Goal: Find specific page/section: Find specific page/section

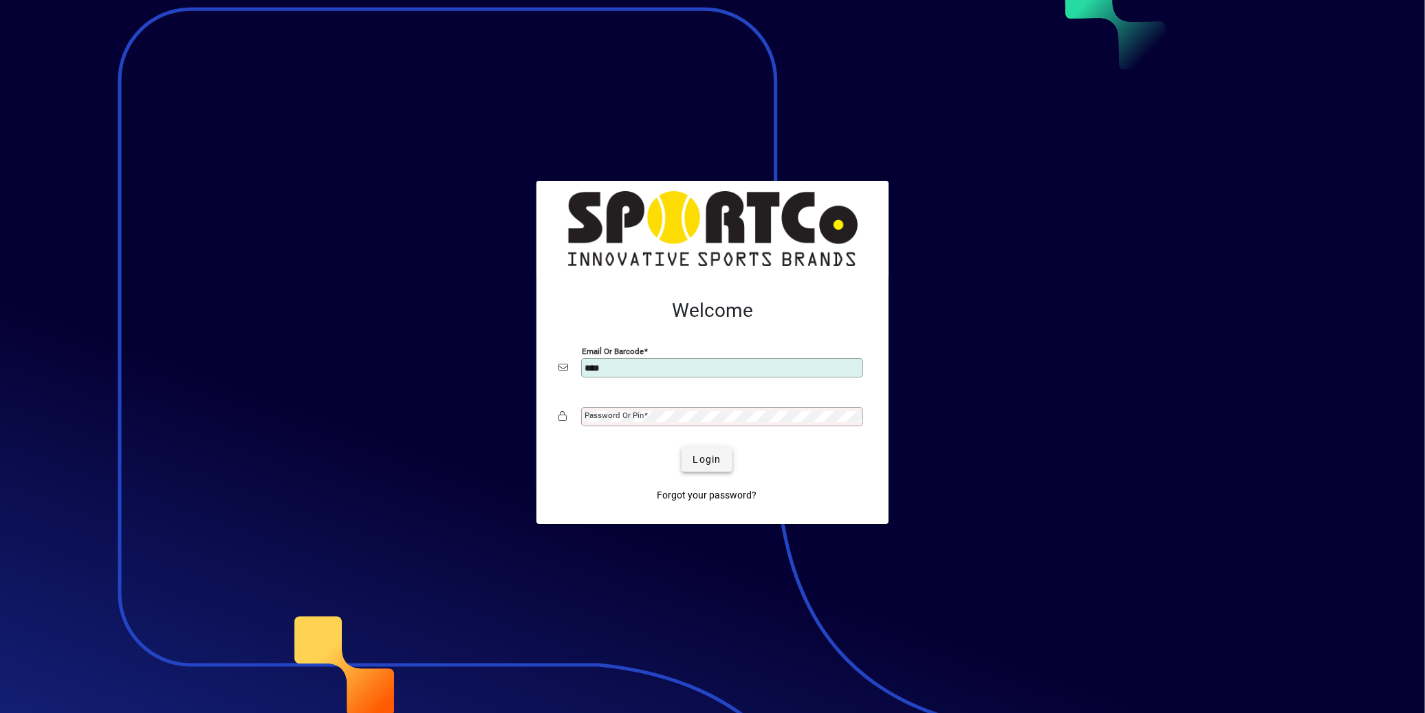
type input "**********"
click at [607, 415] on mat-label "Password or Pin" at bounding box center [614, 416] width 59 height 10
drag, startPoint x: 704, startPoint y: 463, endPoint x: 710, endPoint y: 458, distance: 8.4
click at [704, 463] on span "Login" at bounding box center [707, 460] width 28 height 14
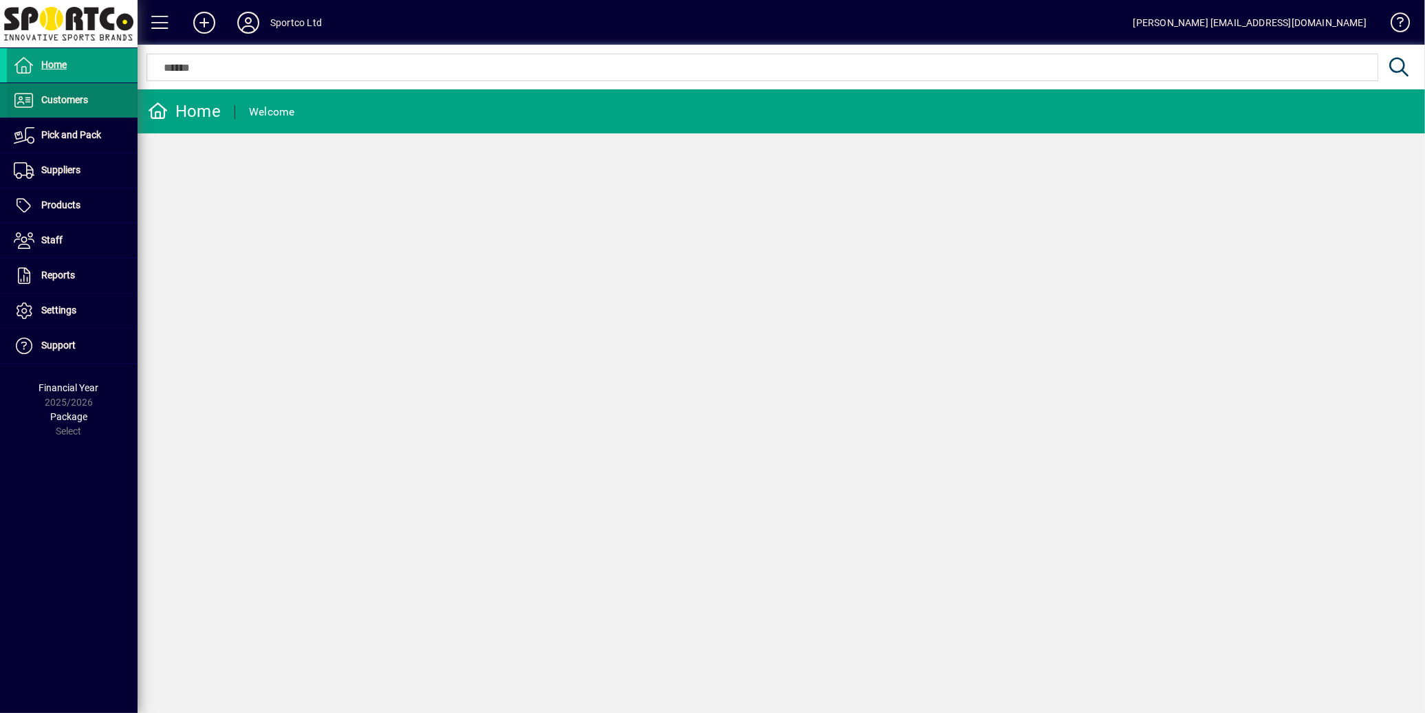
click at [80, 100] on span "Customers" at bounding box center [64, 99] width 47 height 11
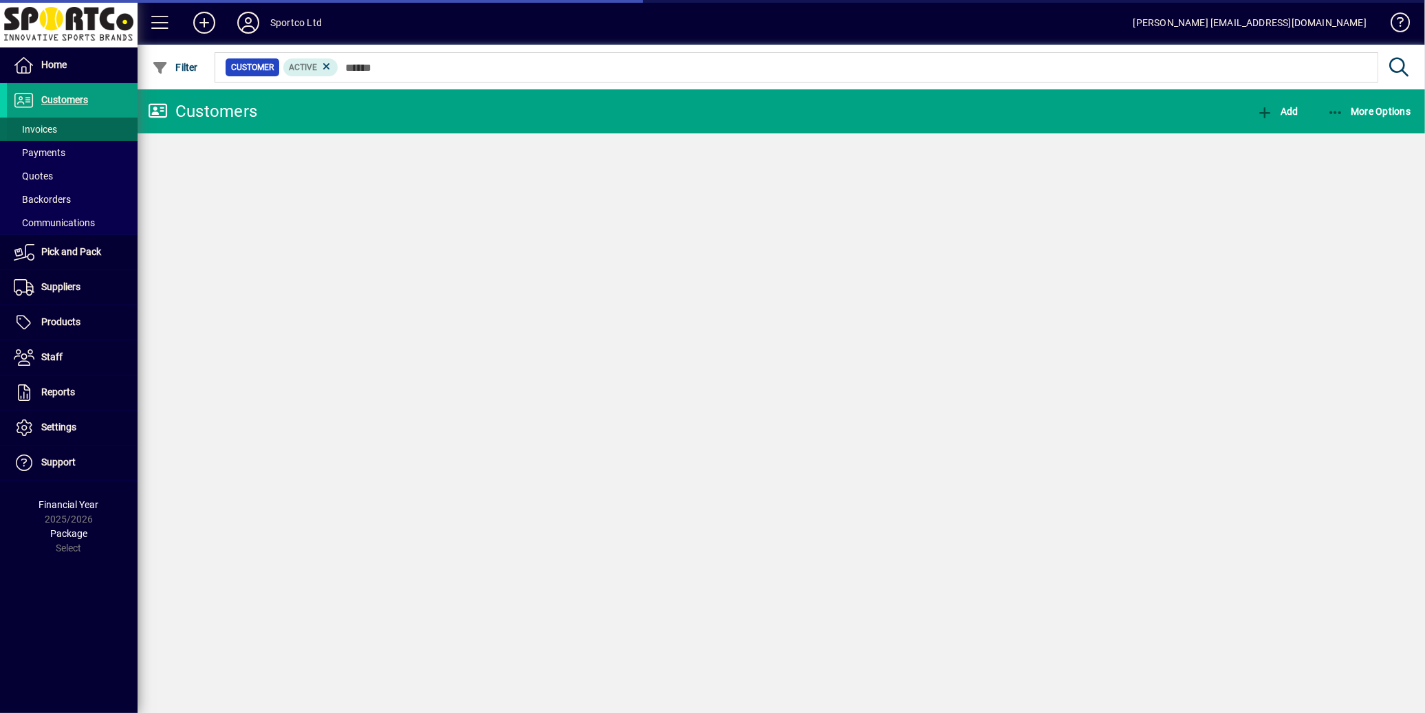
click at [52, 132] on span "Invoices" at bounding box center [35, 129] width 43 height 11
